Goal: Task Accomplishment & Management: Manage account settings

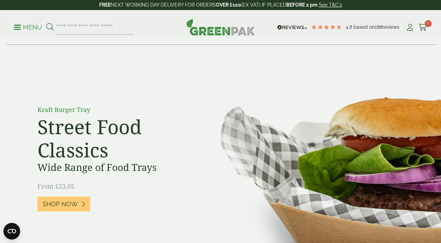
scroll to position [7, 0]
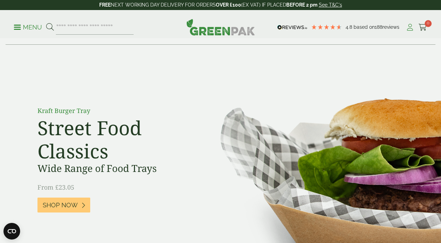
click at [411, 28] on icon at bounding box center [410, 27] width 9 height 7
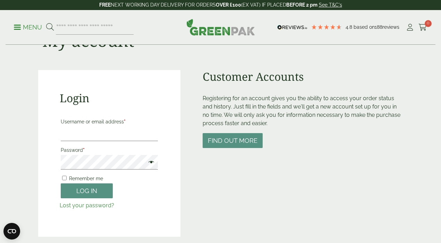
scroll to position [66, 0]
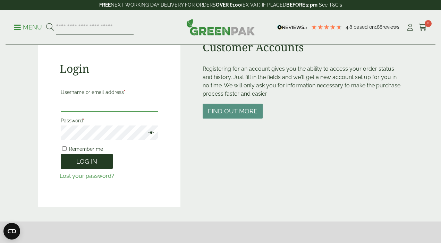
type input "**********"
click at [90, 160] on button "Log in" at bounding box center [87, 161] width 52 height 15
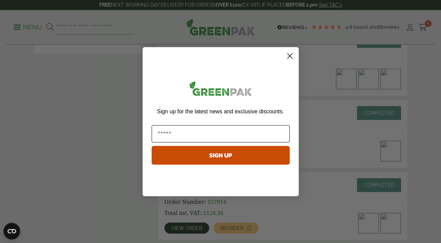
scroll to position [199, 0]
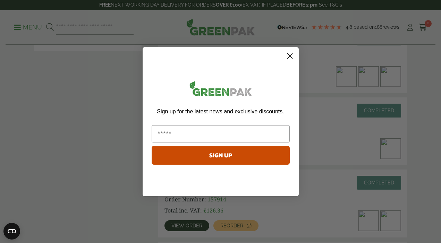
click at [292, 58] on icon "Close dialog" at bounding box center [289, 55] width 5 height 5
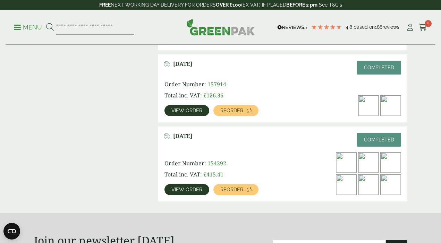
scroll to position [315, 0]
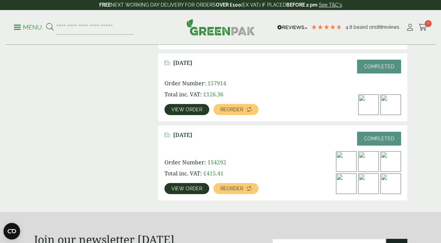
click at [176, 187] on span "View order" at bounding box center [186, 188] width 31 height 5
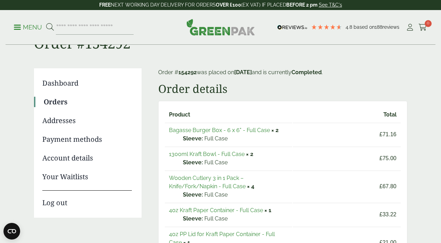
scroll to position [31, 0]
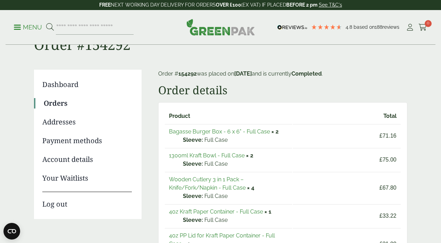
click at [60, 160] on link "Account details" at bounding box center [87, 159] width 90 height 10
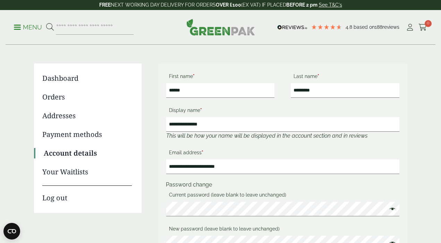
scroll to position [36, 0]
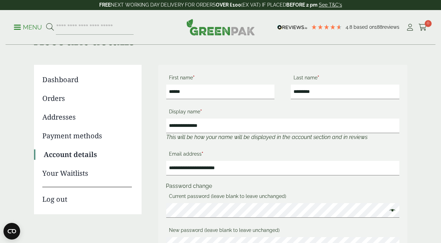
click at [64, 133] on link "Payment methods" at bounding box center [87, 136] width 90 height 10
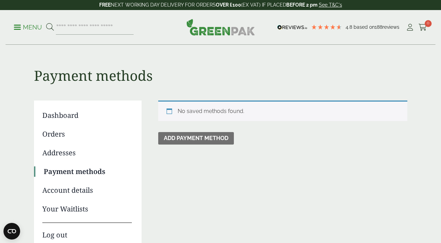
click at [18, 27] on span at bounding box center [17, 27] width 7 height 1
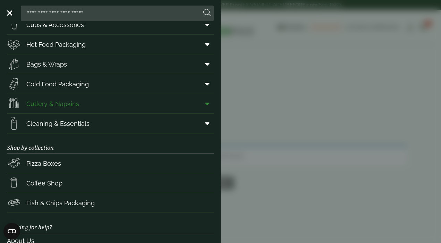
scroll to position [86, 0]
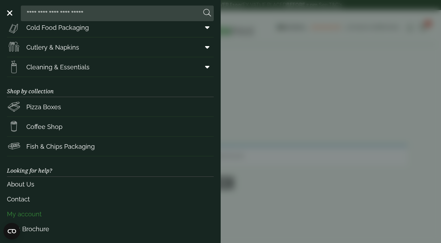
click at [29, 215] on link "My account" at bounding box center [110, 214] width 207 height 15
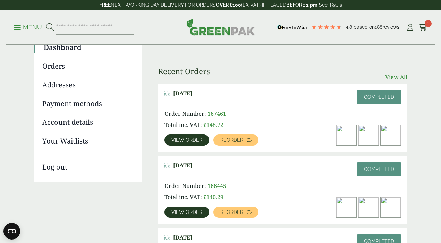
scroll to position [67, 0]
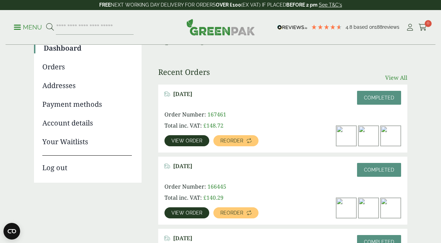
click at [397, 79] on link "View All" at bounding box center [396, 78] width 22 height 8
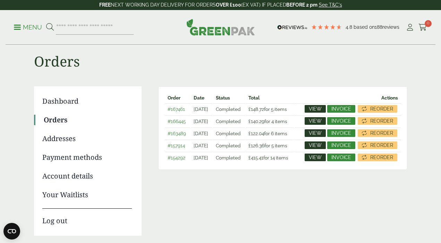
scroll to position [15, 0]
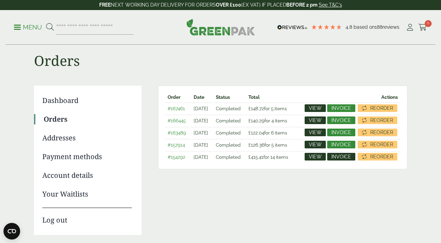
click at [351, 159] on span "Invoice" at bounding box center [341, 156] width 20 height 5
click at [351, 147] on span "Invoice" at bounding box center [341, 144] width 20 height 5
